Goal: Navigation & Orientation: Find specific page/section

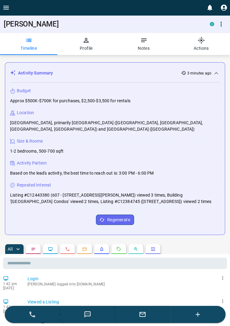
click at [7, 9] on icon "Open drawer" at bounding box center [5, 8] width 5 height 4
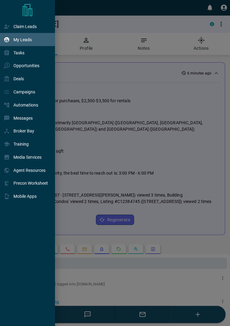
click at [27, 39] on p "My Leads" at bounding box center [22, 39] width 18 height 5
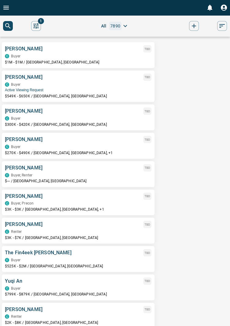
click at [6, 27] on icon "search button" at bounding box center [7, 25] width 7 height 7
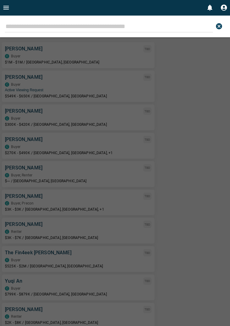
click at [9, 9] on icon "Open drawer" at bounding box center [5, 7] width 7 height 7
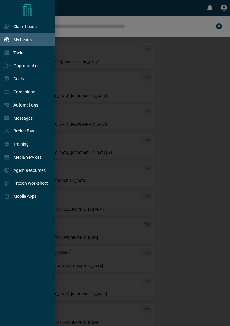
click at [30, 41] on p "My Leads" at bounding box center [22, 39] width 18 height 5
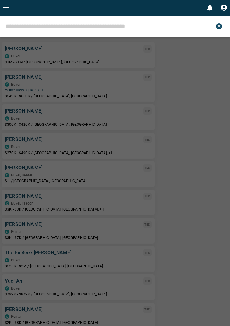
click at [20, 26] on input "Leads Search Bar" at bounding box center [109, 26] width 208 height 12
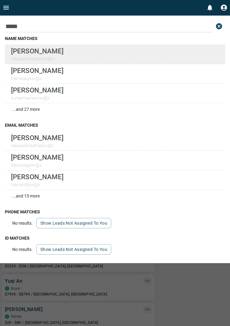
type input "*****"
click at [51, 52] on p "[PERSON_NAME]" at bounding box center [37, 51] width 52 height 8
